Goal: Task Accomplishment & Management: Use online tool/utility

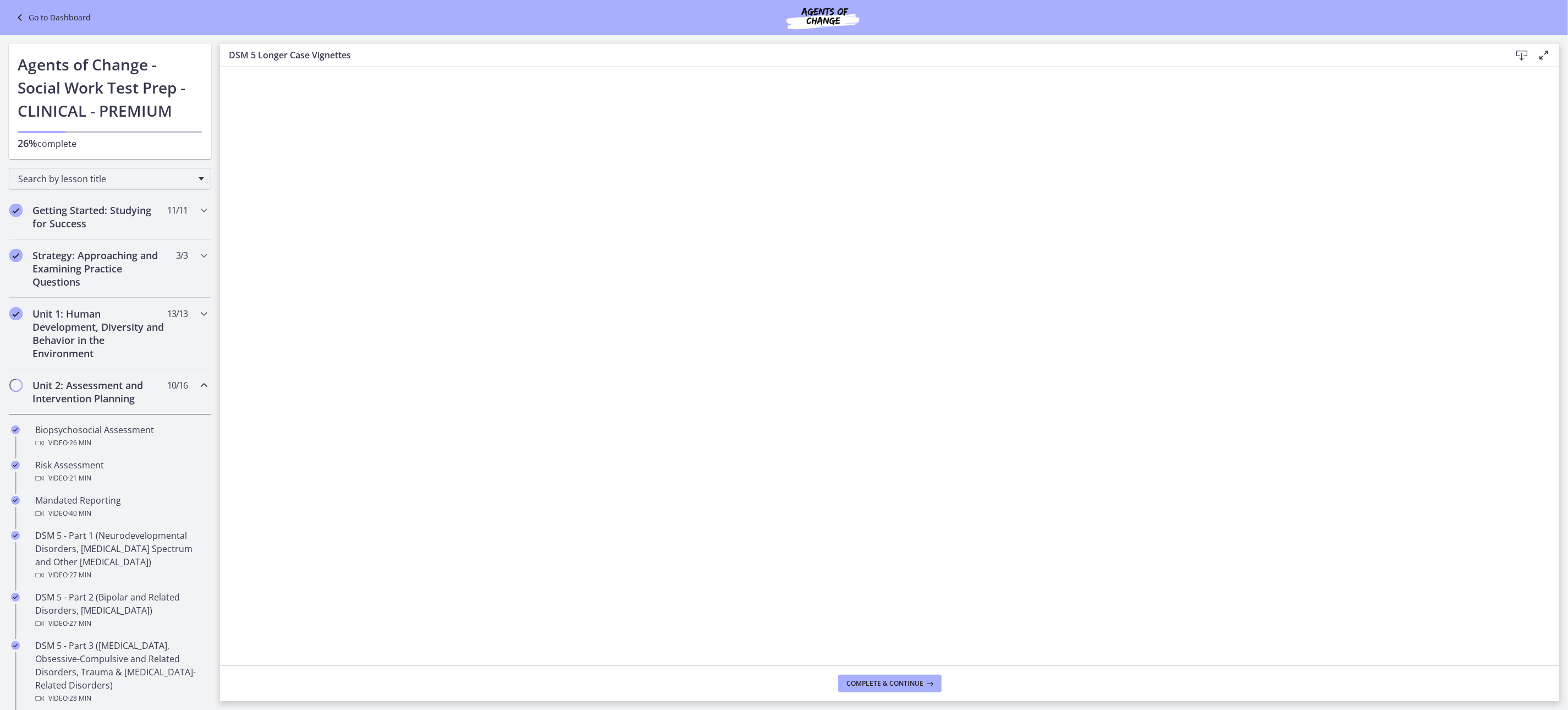
click at [48, 16] on link "Go to Dashboard" at bounding box center [51, 17] width 77 height 13
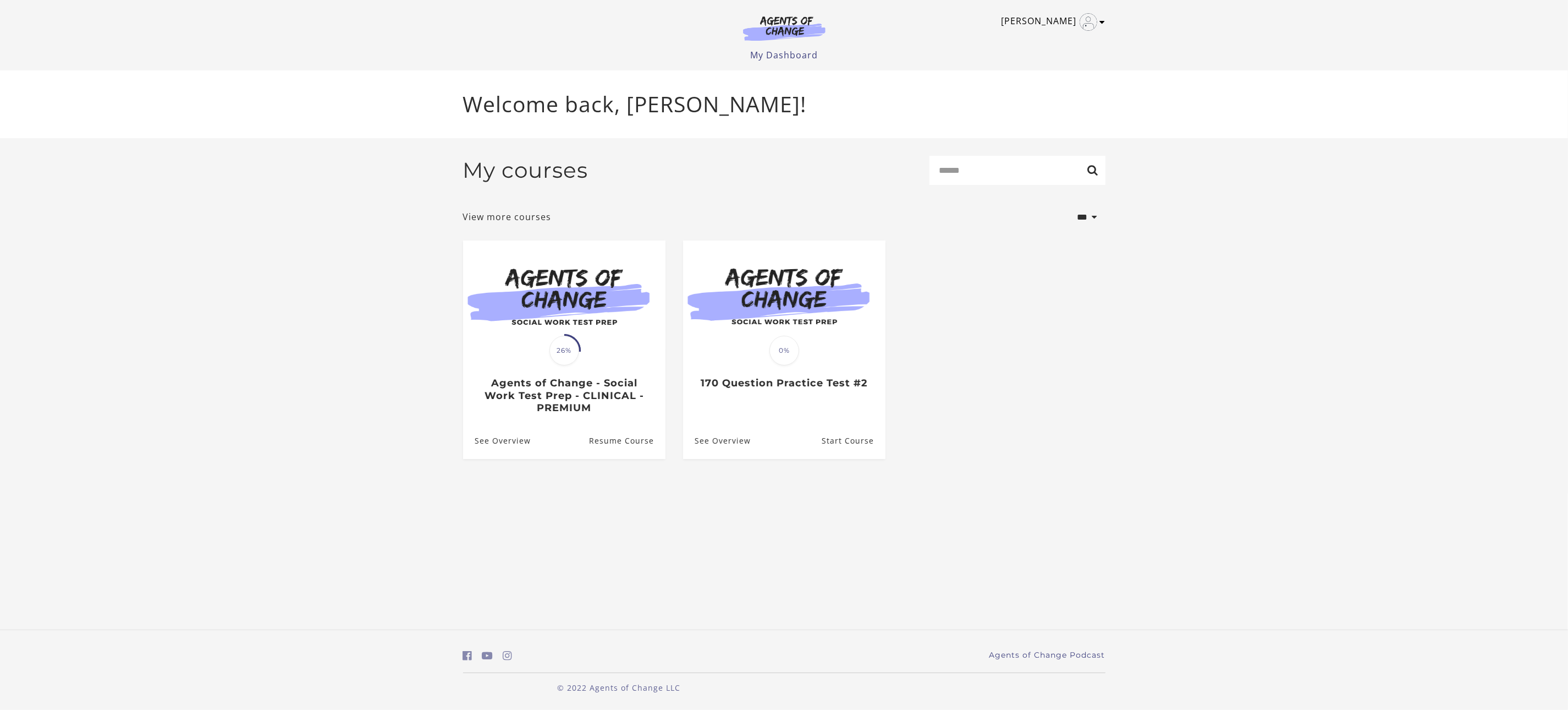
click at [1089, 19] on img "Toggle menu" at bounding box center [1088, 22] width 18 height 18
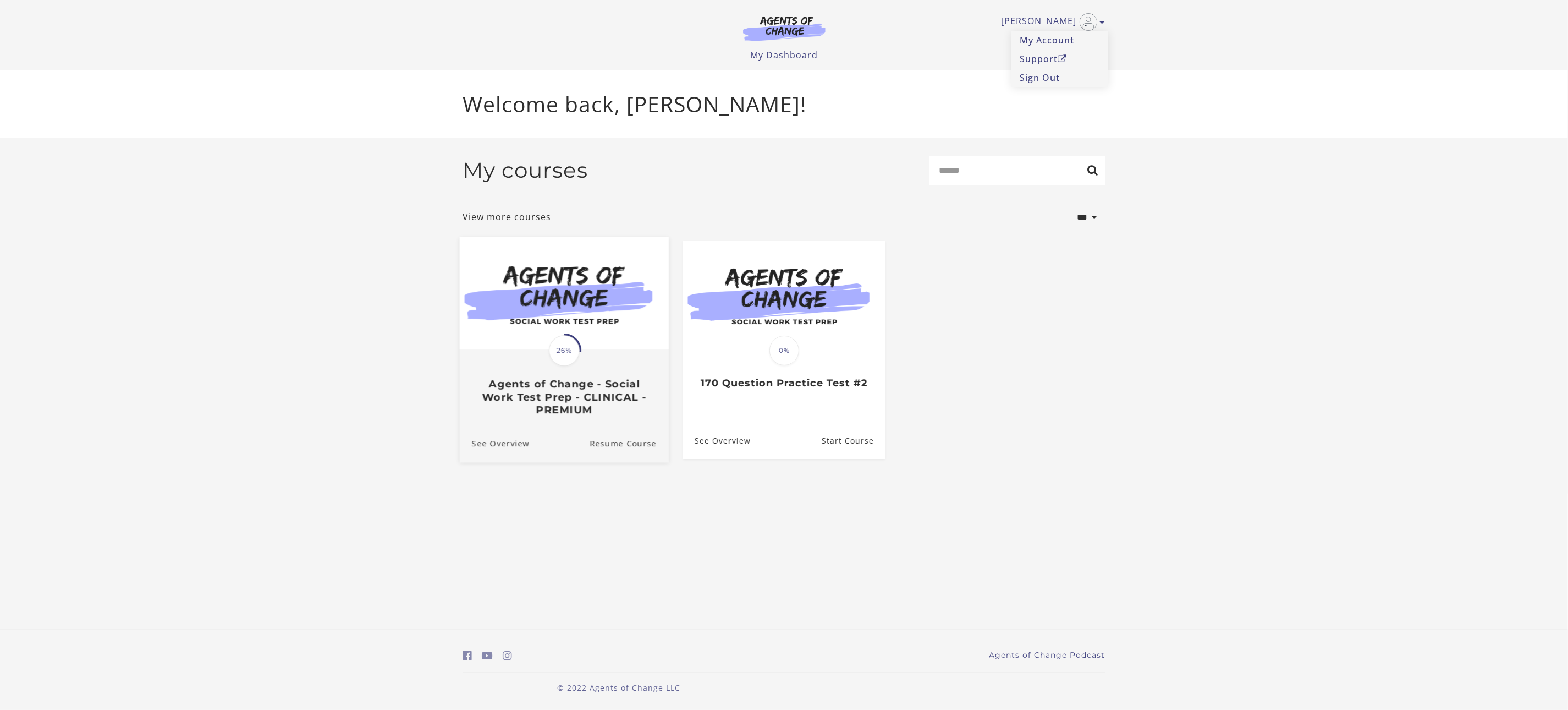
click at [558, 369] on span at bounding box center [565, 350] width 48 height 48
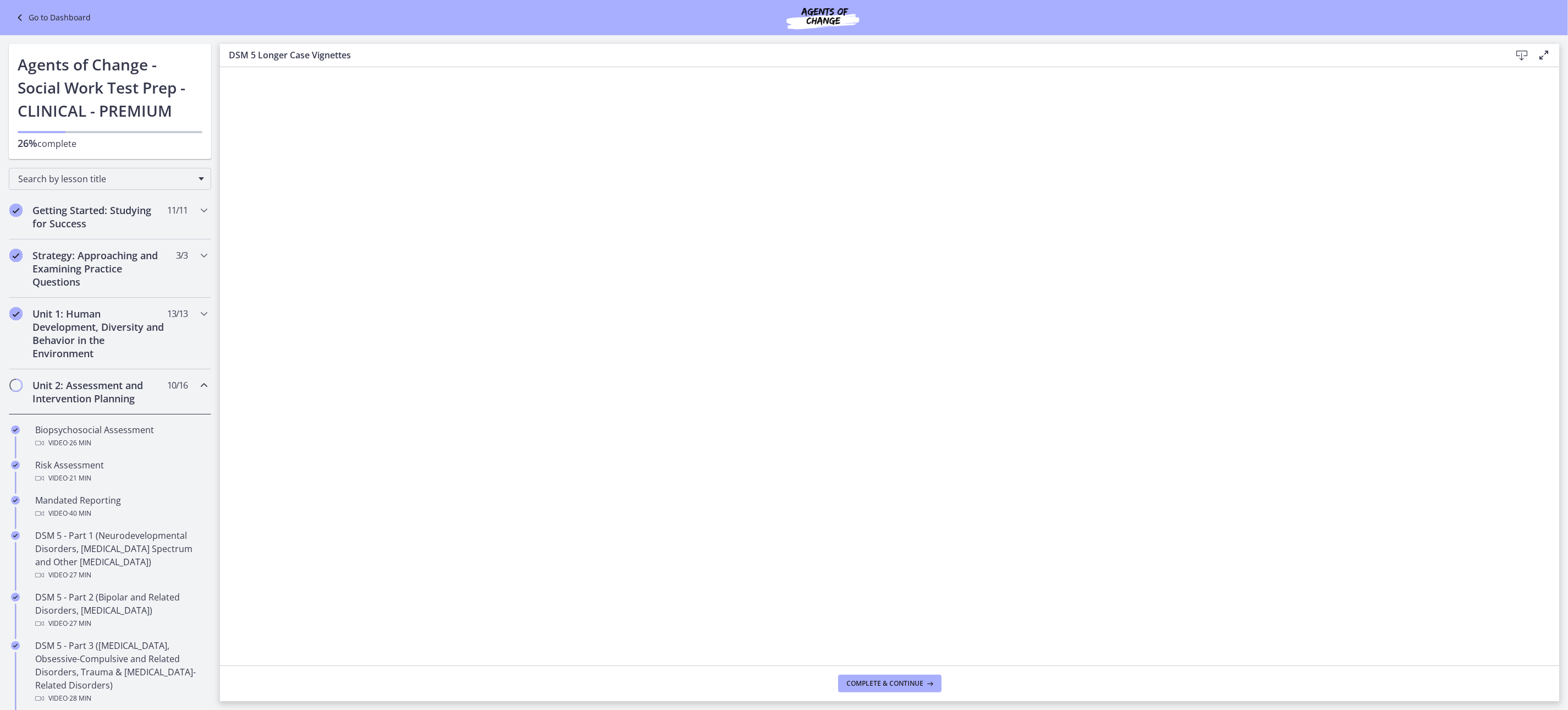
click at [53, 14] on link "Go to Dashboard" at bounding box center [51, 17] width 77 height 13
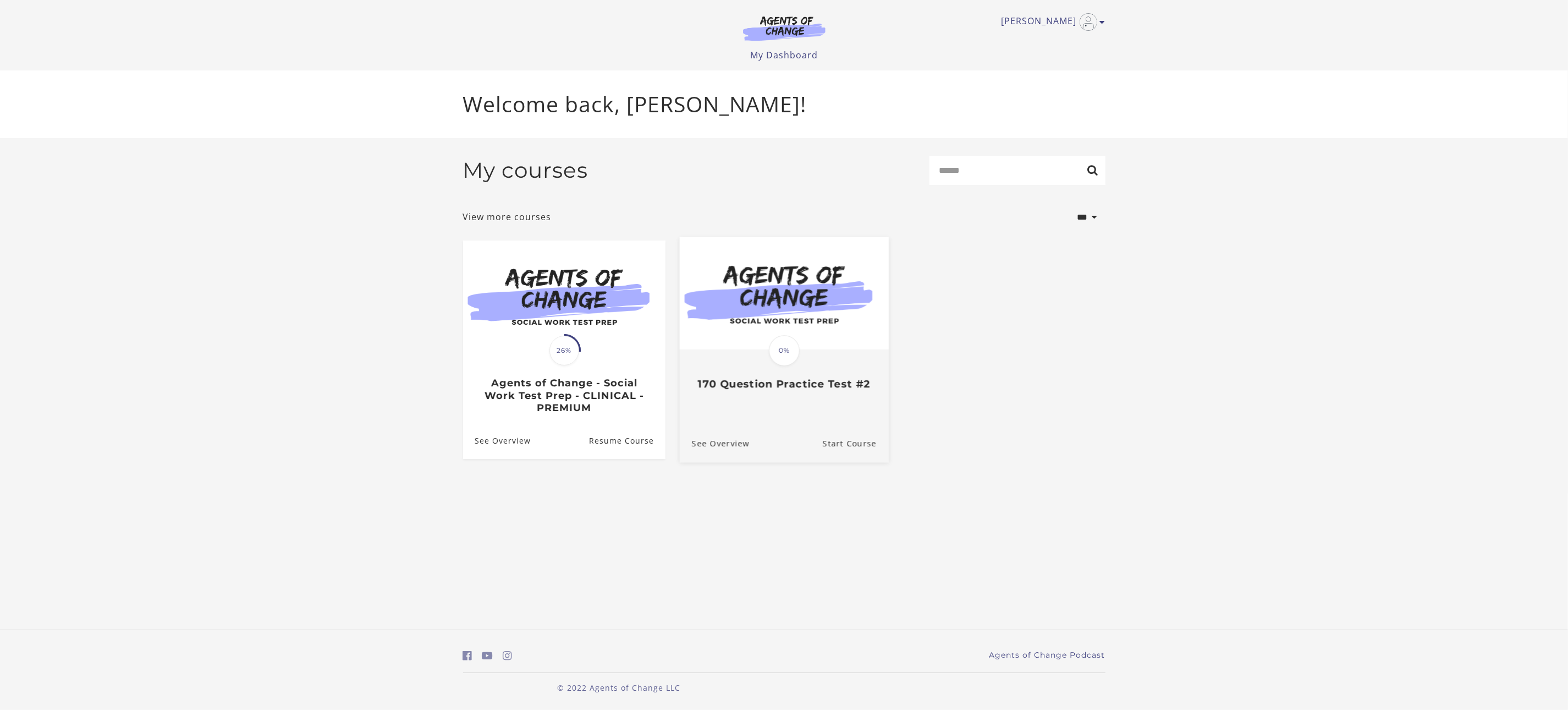
click at [783, 345] on span "0%" at bounding box center [784, 351] width 31 height 31
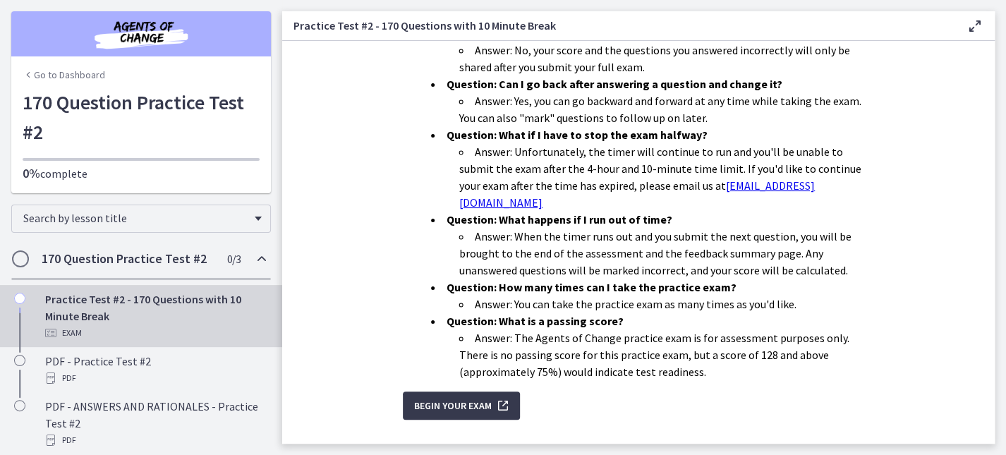
scroll to position [492, 0]
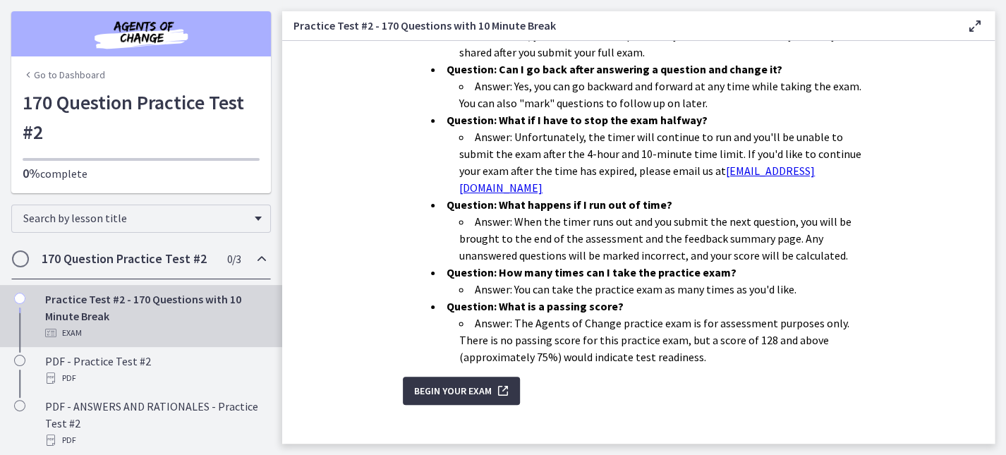
click at [444, 382] on span "Begin Your Exam" at bounding box center [453, 390] width 78 height 17
